Goal: Task Accomplishment & Management: Use online tool/utility

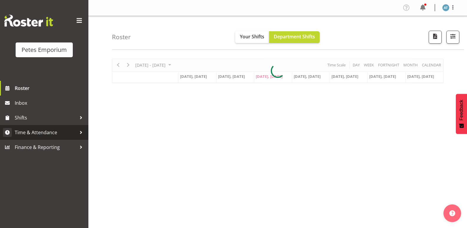
click at [44, 135] on span "Time & Attendance" at bounding box center [46, 132] width 62 height 9
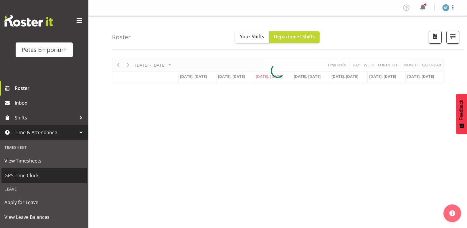
click at [53, 168] on link "GPS Time Clock" at bounding box center [43, 175] width 85 height 15
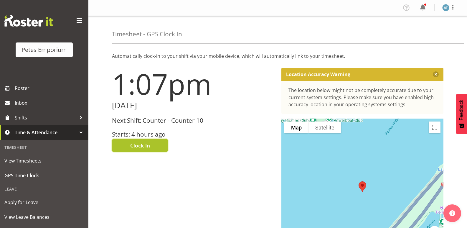
click at [151, 144] on button "Clock In" at bounding box center [140, 145] width 56 height 13
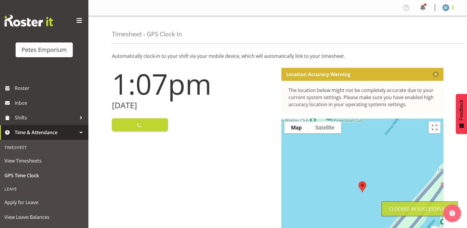
click at [454, 9] on span at bounding box center [452, 7] width 7 height 7
click at [438, 36] on link "Log Out" at bounding box center [428, 31] width 57 height 11
